Goal: Find specific page/section: Find specific page/section

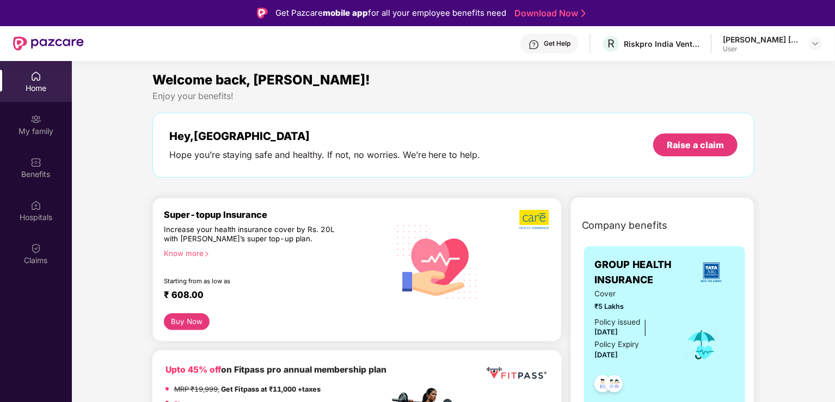
click at [35, 255] on div "Claims" at bounding box center [36, 260] width 72 height 11
